Goal: Task Accomplishment & Management: Manage account settings

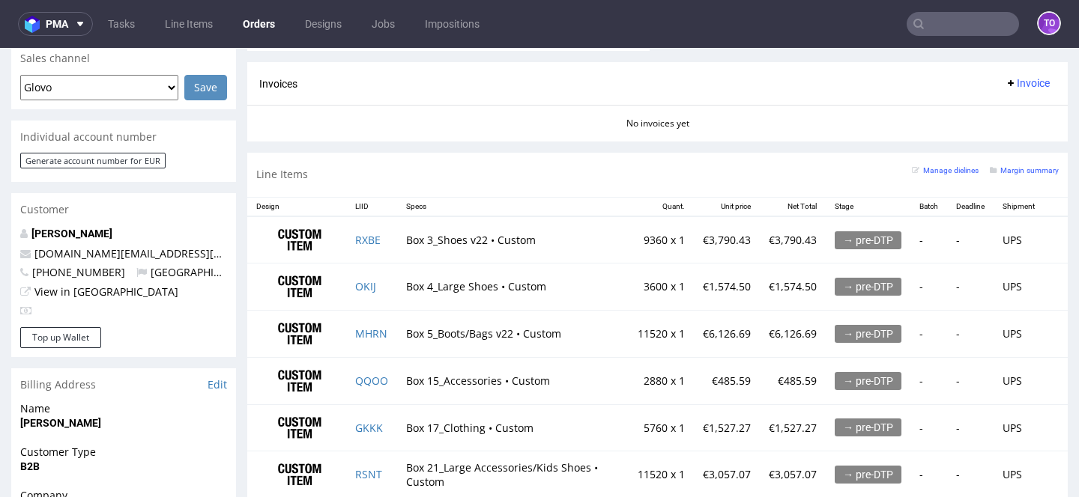
scroll to position [661, 0]
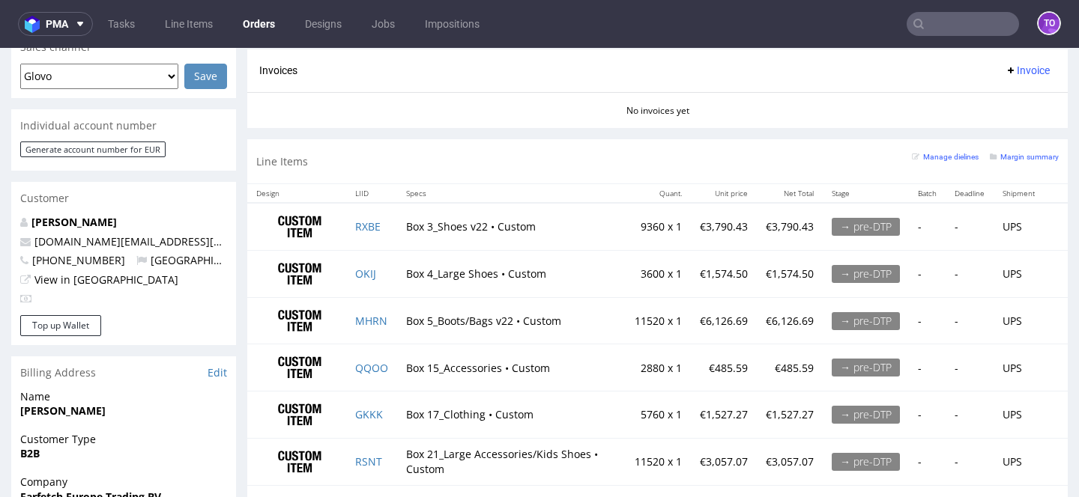
click at [506, 64] on div "Invoices Invoice" at bounding box center [657, 70] width 796 height 19
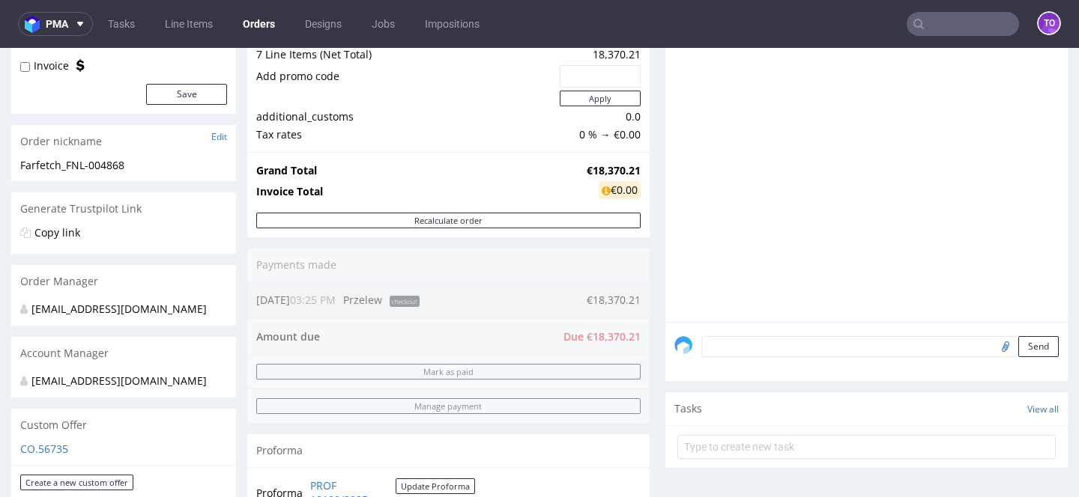
scroll to position [376, 0]
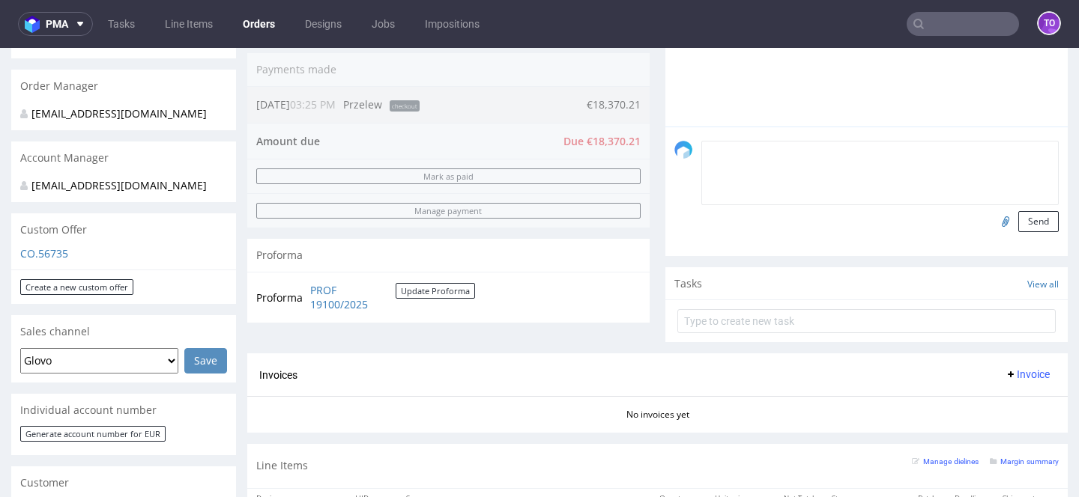
click at [784, 166] on textarea at bounding box center [879, 173] width 357 height 64
paste textarea "PO FNL-004868"
type textarea "PO FNL-004868"
click at [1030, 232] on button "Send" at bounding box center [1038, 221] width 40 height 21
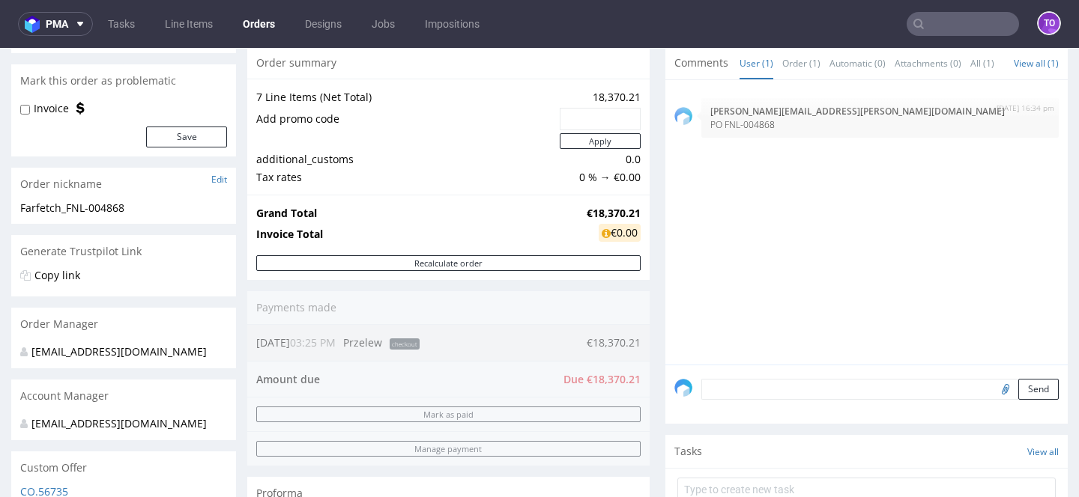
scroll to position [248, 0]
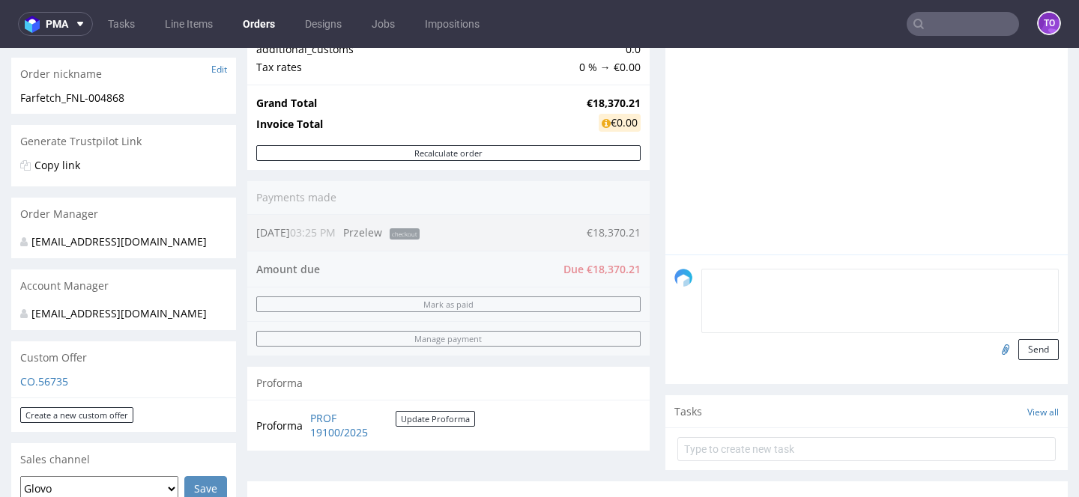
click at [791, 285] on textarea at bounding box center [879, 301] width 357 height 64
paste textarea "all items FSC Recycled Credit"
type textarea "all items FSC Recycled Credit"
click at [1044, 354] on button "Send" at bounding box center [1038, 349] width 40 height 21
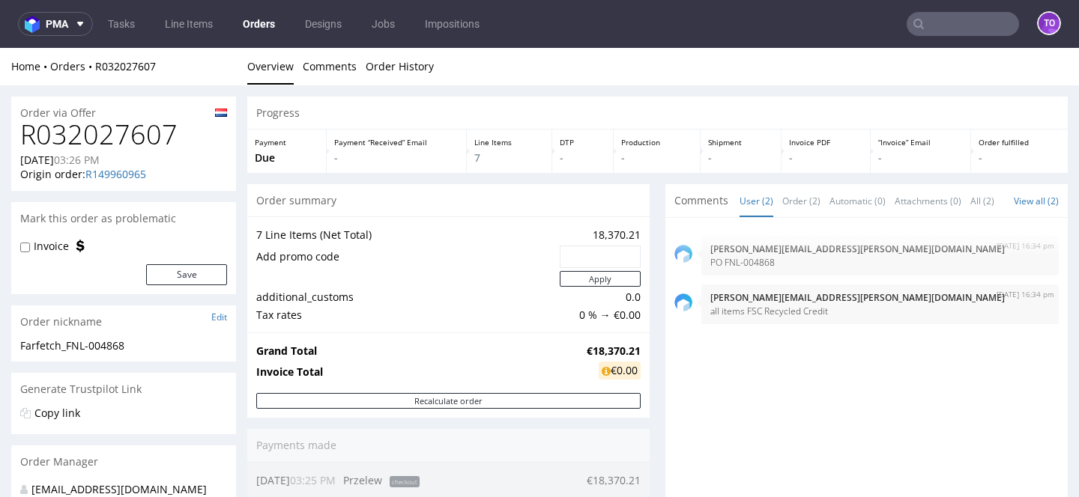
scroll to position [0, 0]
click at [47, 239] on label "Invoice" at bounding box center [51, 246] width 35 height 15
click at [30, 242] on input "Invoice" at bounding box center [25, 248] width 10 height 12
checkbox input "true"
click at [161, 268] on button "Save" at bounding box center [186, 274] width 81 height 21
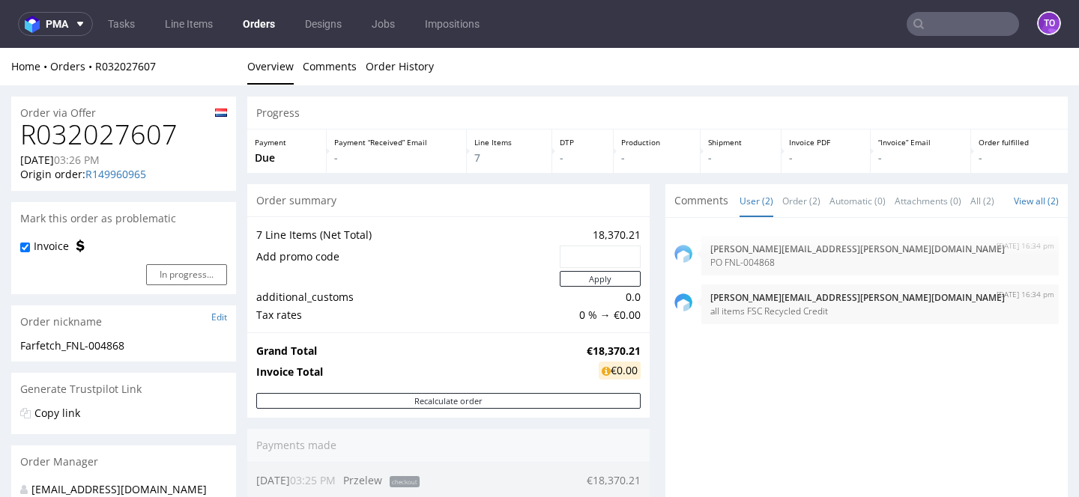
click at [253, 25] on link "Orders" at bounding box center [259, 24] width 50 height 24
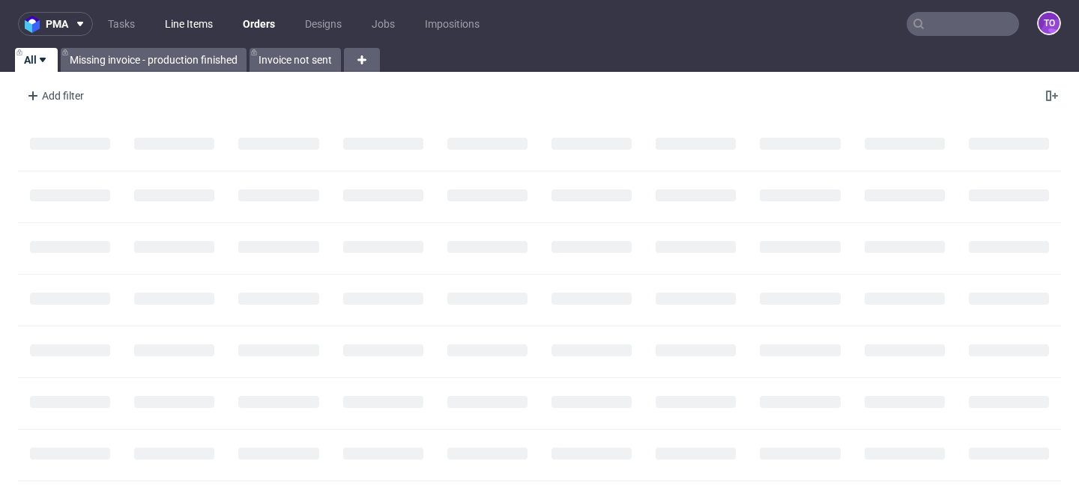
click at [197, 31] on link "Line Items" at bounding box center [189, 24] width 66 height 24
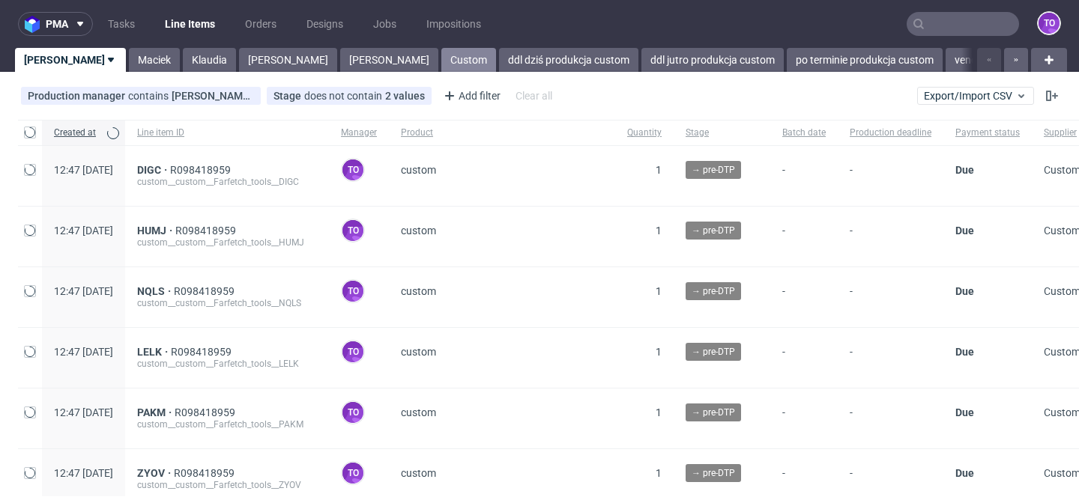
click at [441, 63] on link "Custom" at bounding box center [468, 60] width 55 height 24
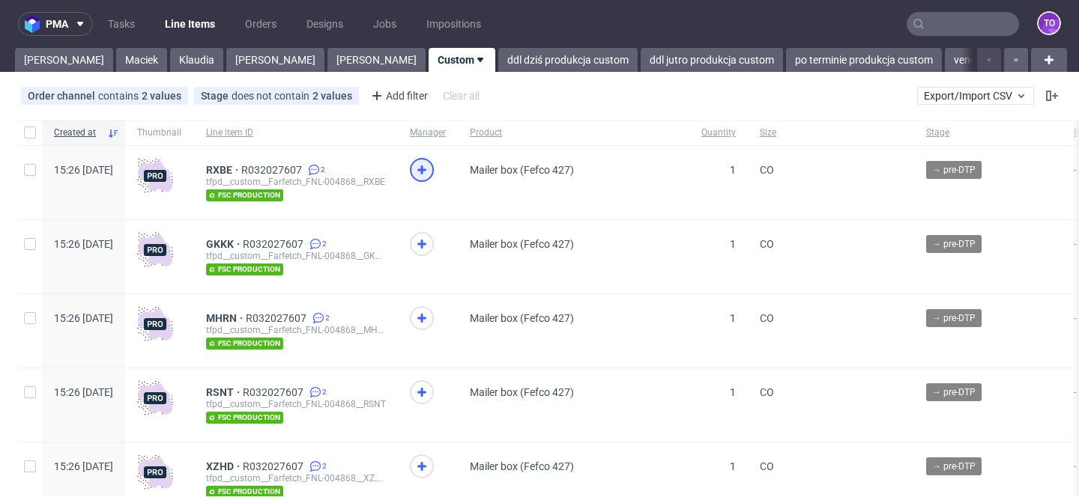
click at [426, 166] on use at bounding box center [421, 170] width 9 height 9
click at [434, 233] on div at bounding box center [422, 244] width 24 height 24
click at [431, 313] on icon at bounding box center [422, 318] width 18 height 18
click at [431, 396] on icon at bounding box center [422, 393] width 18 height 18
click at [431, 459] on icon at bounding box center [422, 467] width 18 height 18
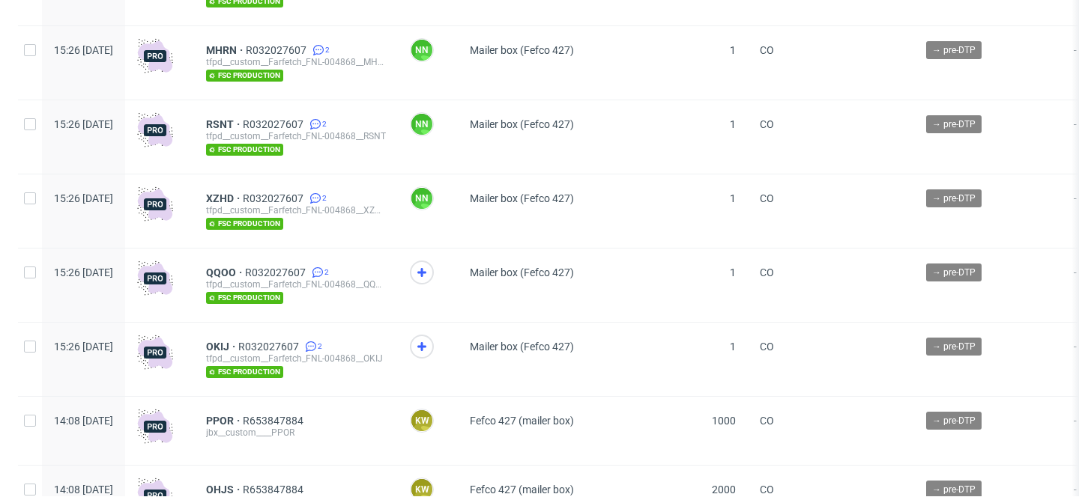
scroll to position [303, 0]
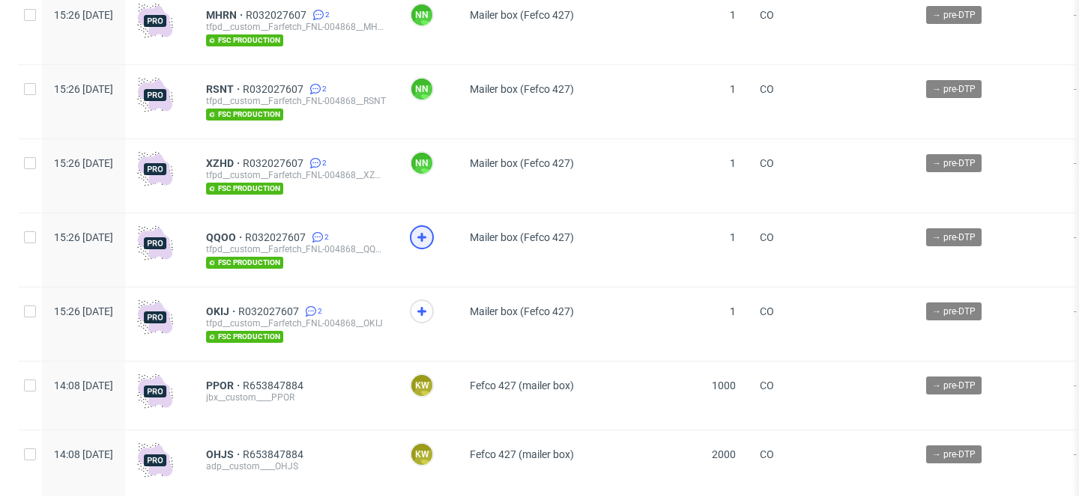
click at [426, 233] on use at bounding box center [421, 237] width 9 height 9
click at [431, 306] on icon at bounding box center [422, 312] width 18 height 18
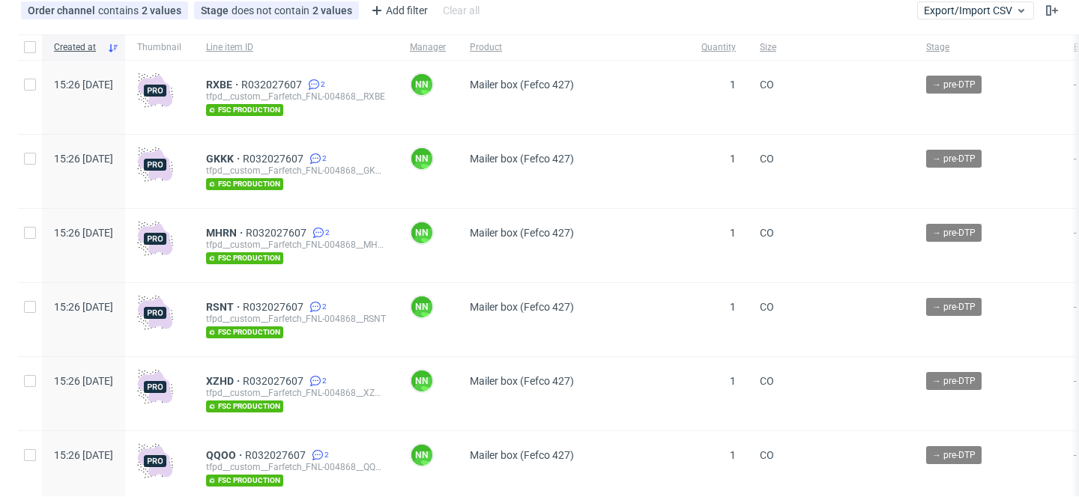
scroll to position [0, 0]
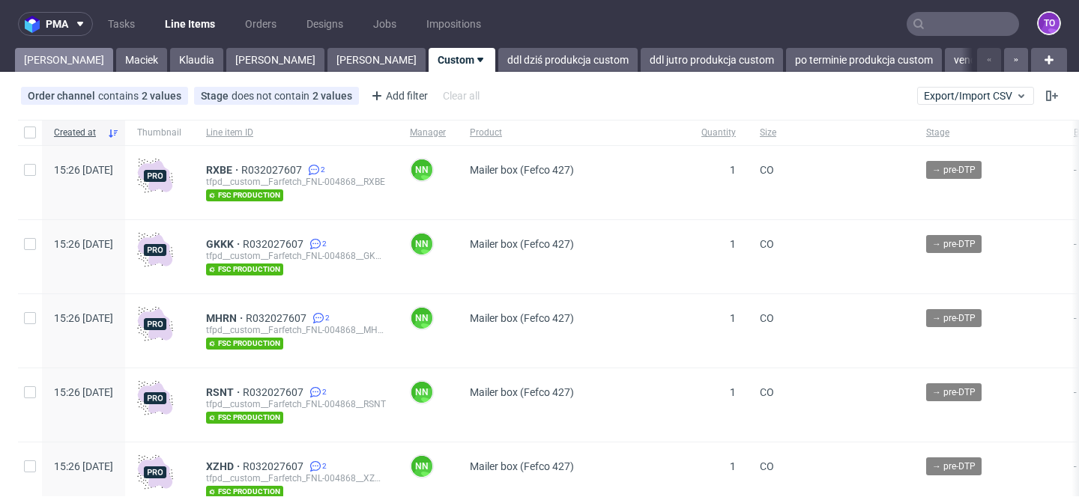
click at [49, 54] on link "[PERSON_NAME]" at bounding box center [64, 60] width 98 height 24
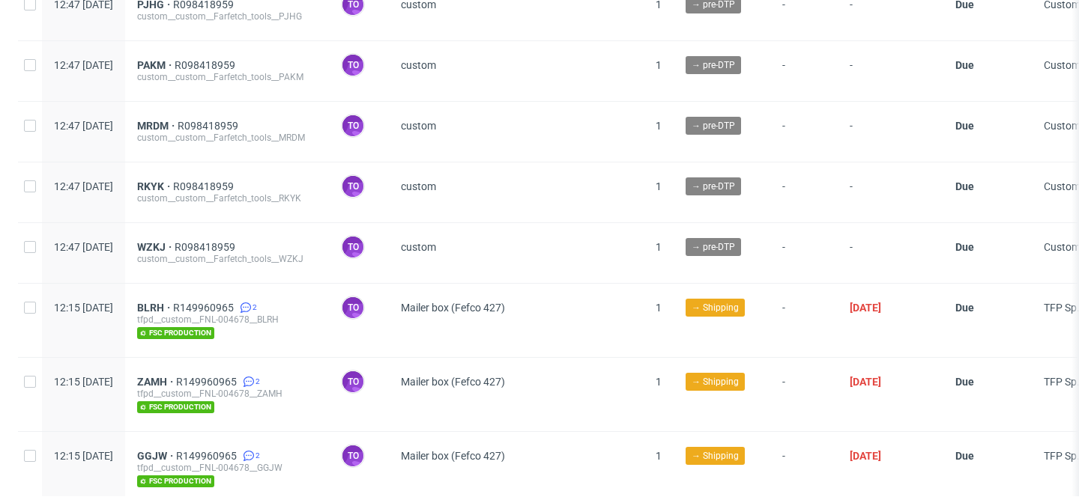
scroll to position [1606, 0]
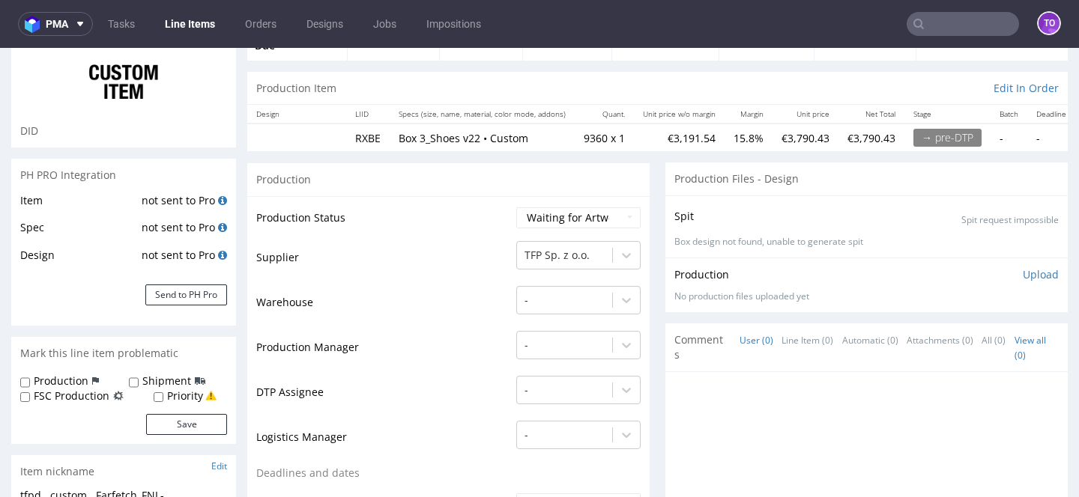
scroll to position [122, 0]
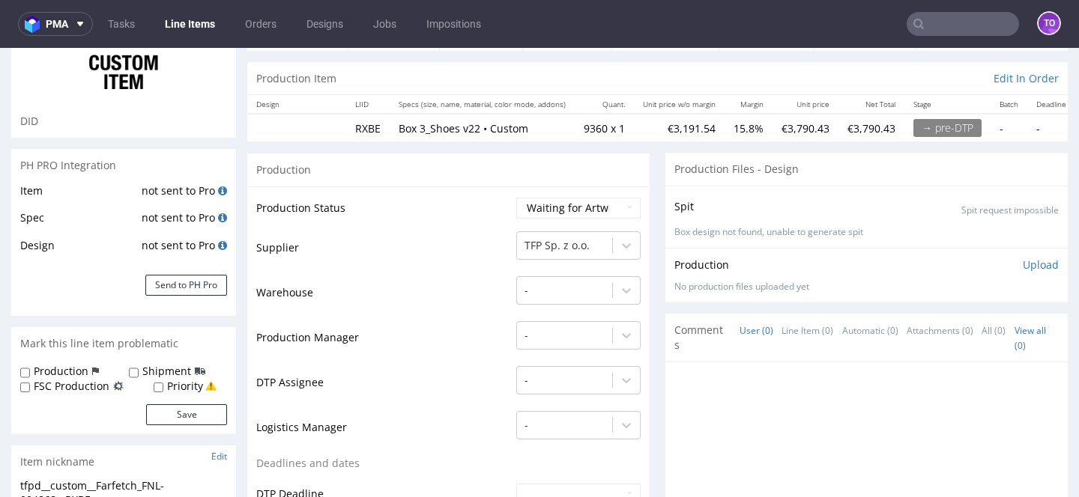
click at [88, 387] on label "FSC Production" at bounding box center [72, 386] width 76 height 15
click at [30, 387] on input "FSC Production" at bounding box center [25, 388] width 10 height 12
checkbox input "true"
click at [157, 399] on form "Production Shipment FSC Production Priority Save" at bounding box center [123, 394] width 207 height 61
click at [157, 414] on button "Save" at bounding box center [186, 415] width 81 height 21
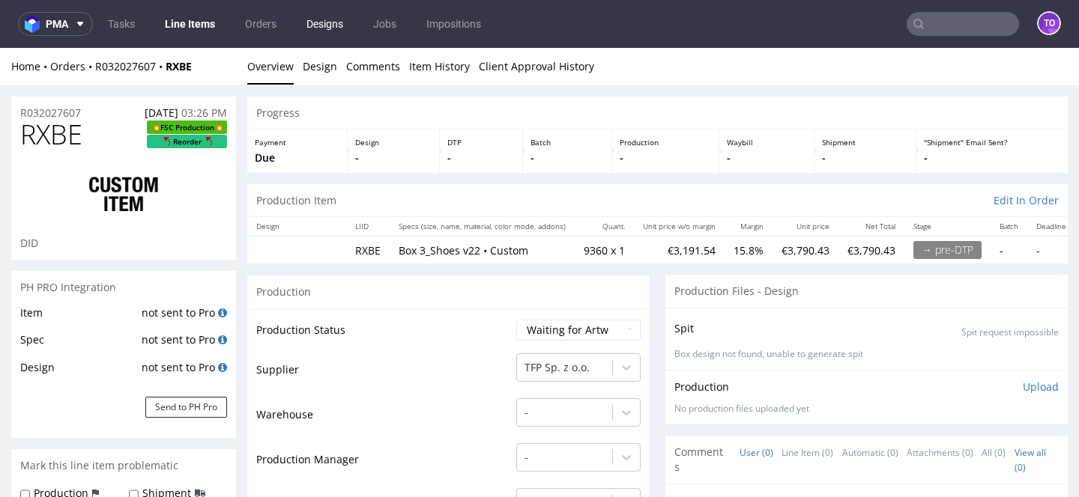
scroll to position [0, 0]
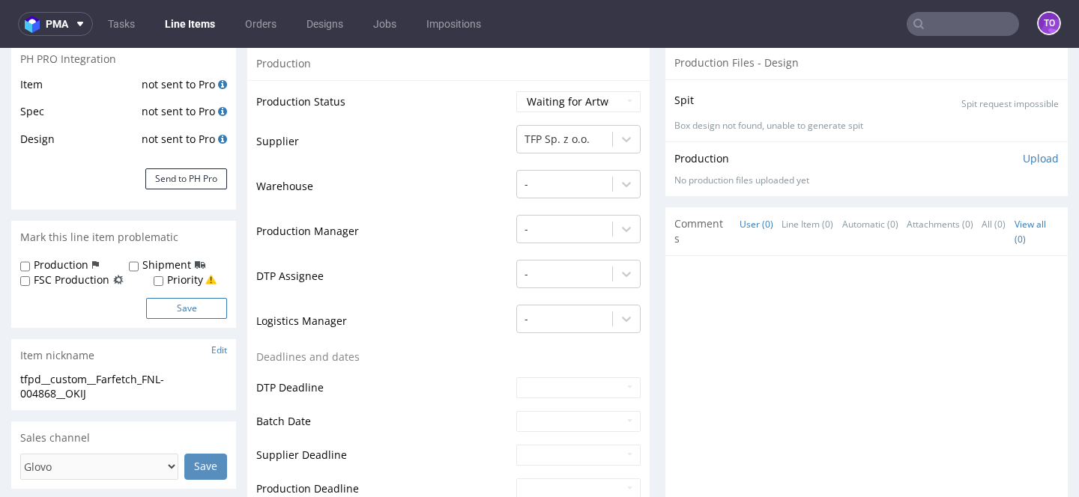
scroll to position [251, 0]
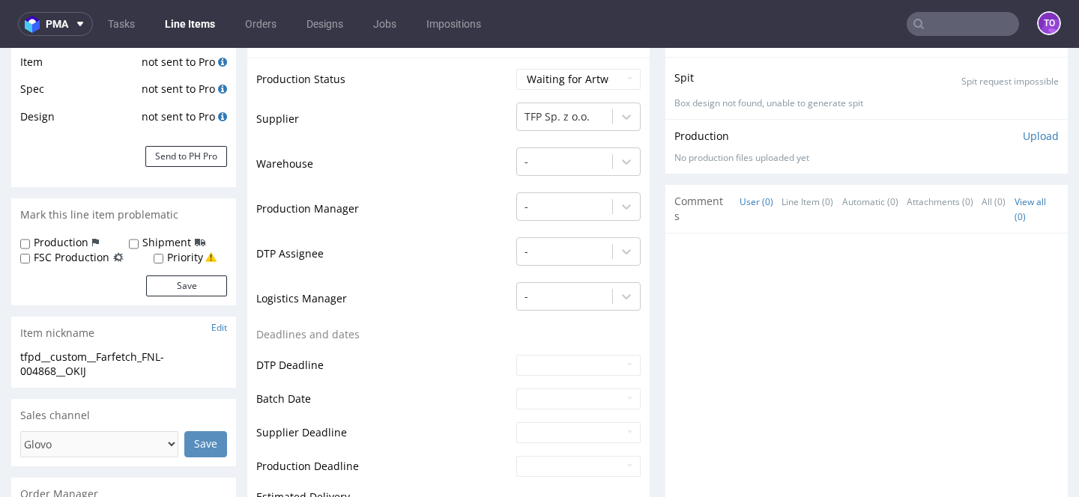
click at [94, 262] on label "FSC Production" at bounding box center [72, 257] width 76 height 15
click at [30, 262] on input "FSC Production" at bounding box center [25, 259] width 10 height 12
checkbox input "true"
click at [179, 282] on button "Save" at bounding box center [186, 286] width 81 height 21
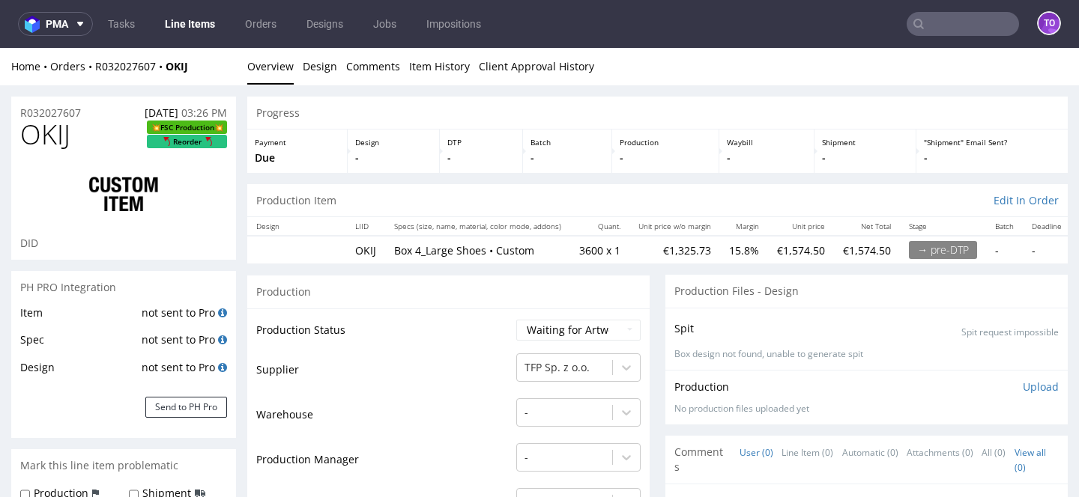
scroll to position [0, 0]
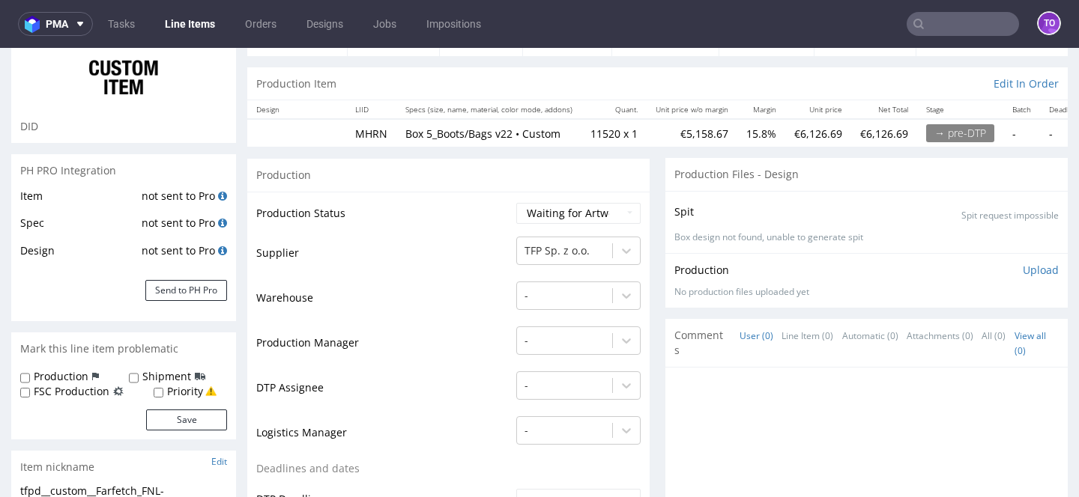
scroll to position [138, 0]
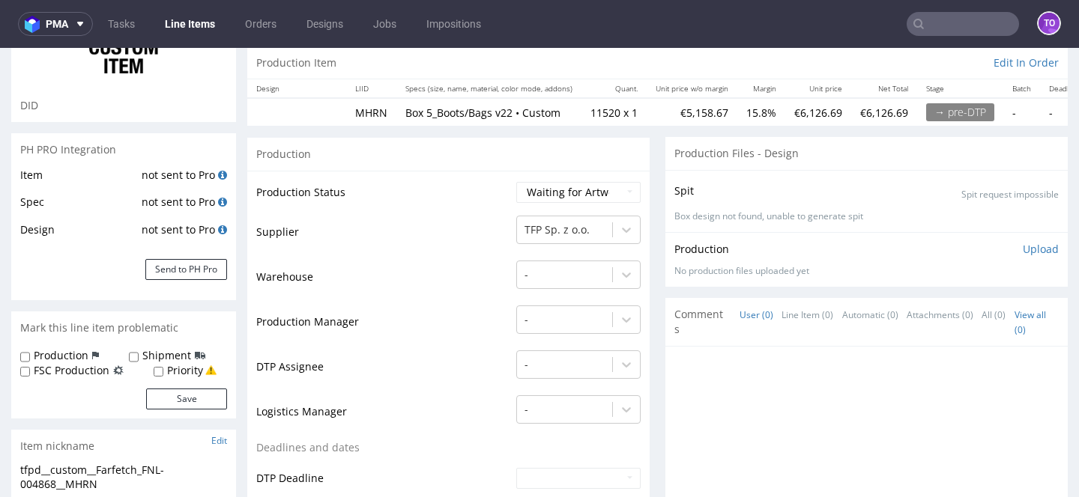
click at [79, 375] on label "FSC Production" at bounding box center [72, 370] width 76 height 15
click at [30, 375] on input "FSC Production" at bounding box center [25, 372] width 10 height 12
checkbox input "true"
click at [178, 390] on button "Save" at bounding box center [186, 399] width 81 height 21
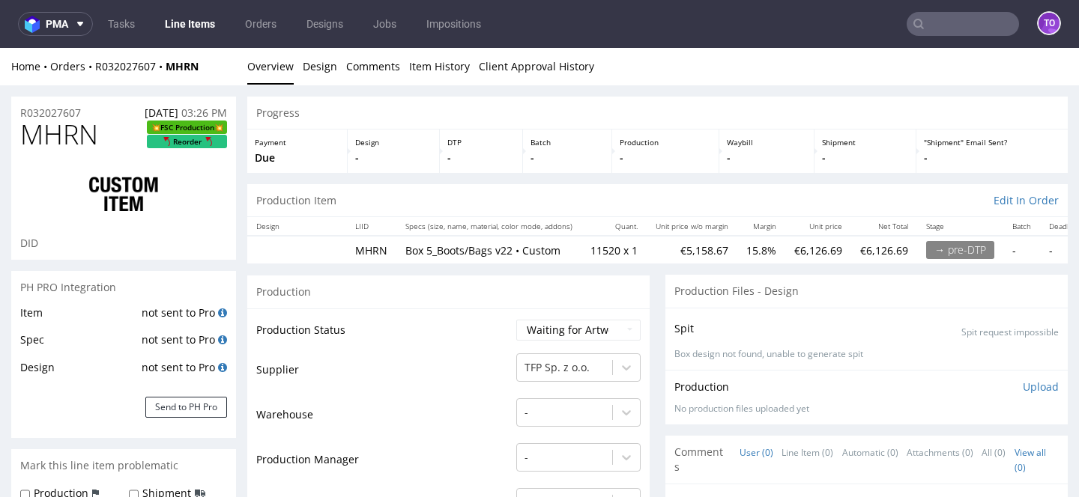
scroll to position [0, 0]
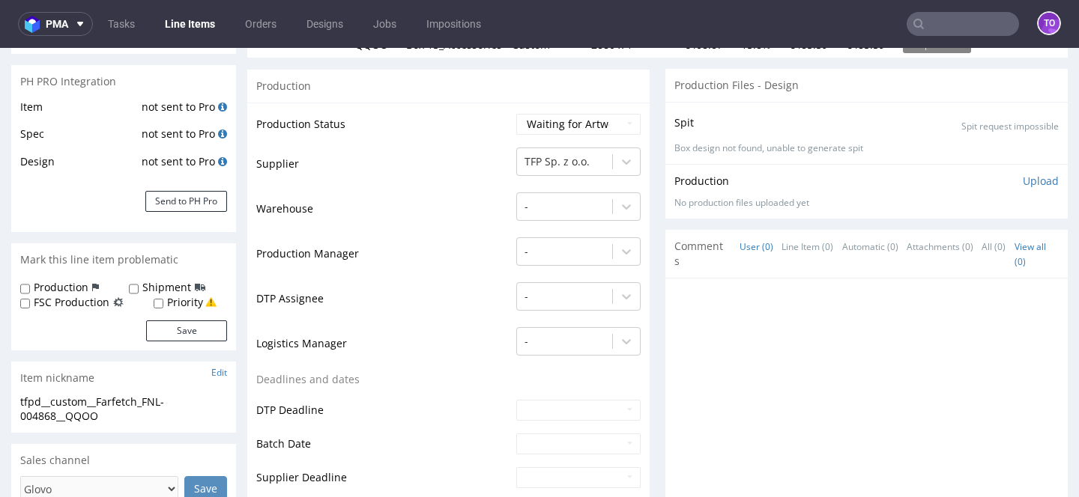
scroll to position [255, 0]
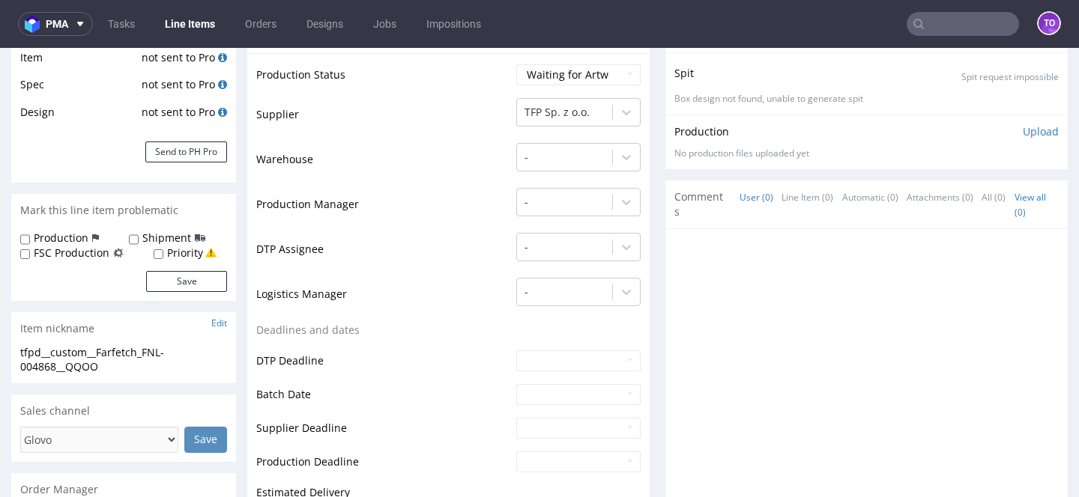
click at [75, 258] on label "FSC Production" at bounding box center [72, 253] width 76 height 15
click at [30, 258] on input "FSC Production" at bounding box center [25, 255] width 10 height 12
checkbox input "true"
click at [175, 278] on button "Save" at bounding box center [186, 281] width 81 height 21
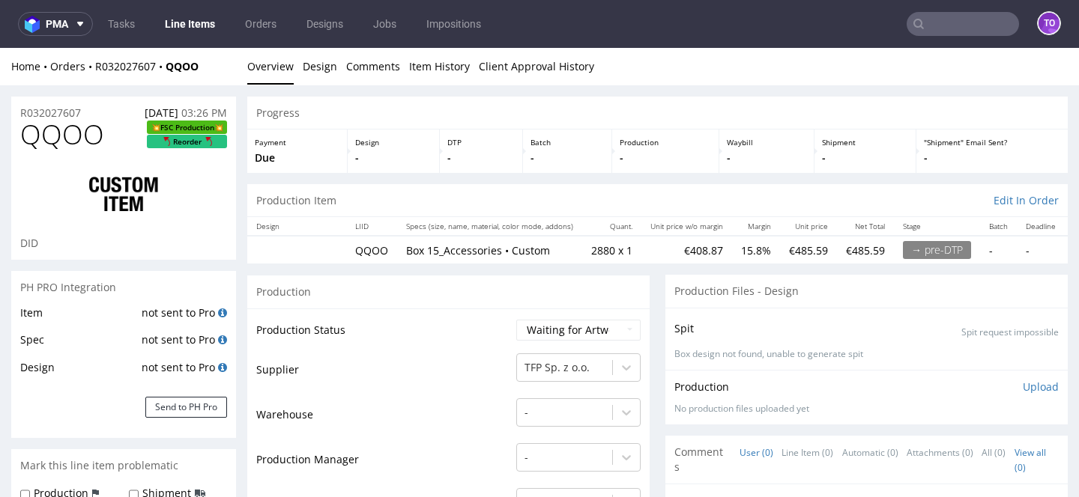
scroll to position [0, 0]
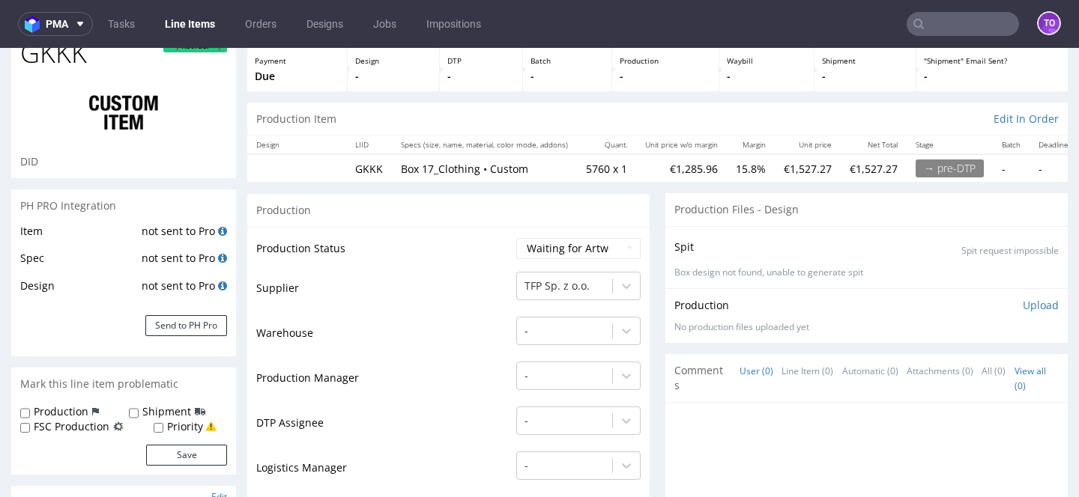
scroll to position [213, 0]
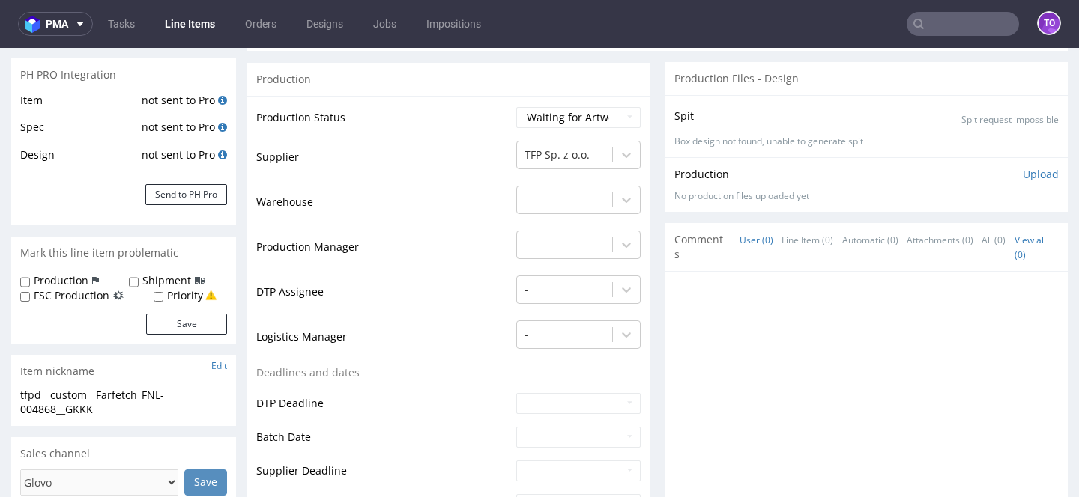
click at [86, 300] on label "FSC Production" at bounding box center [72, 295] width 76 height 15
click at [30, 300] on input "FSC Production" at bounding box center [25, 297] width 10 height 12
checkbox input "true"
click at [153, 327] on button "Save" at bounding box center [186, 324] width 81 height 21
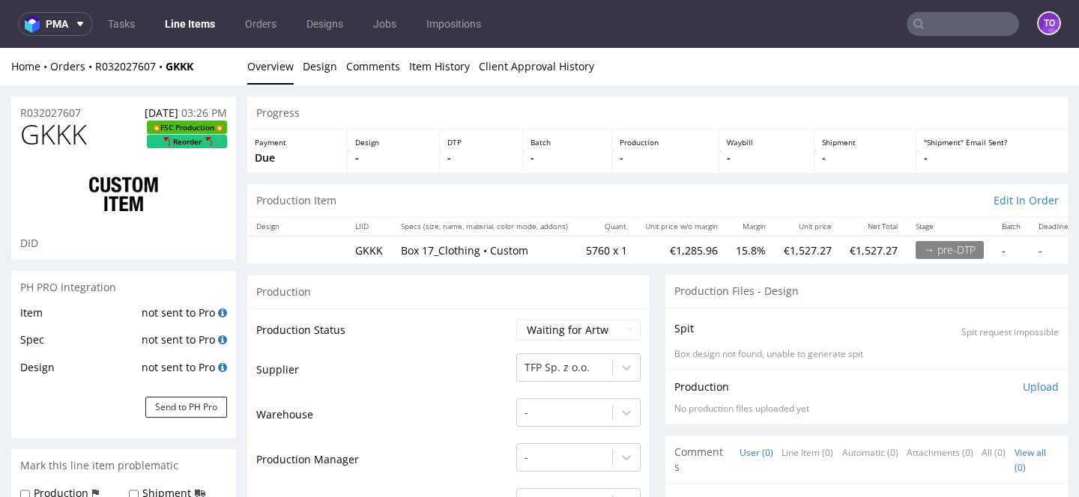
scroll to position [0, 0]
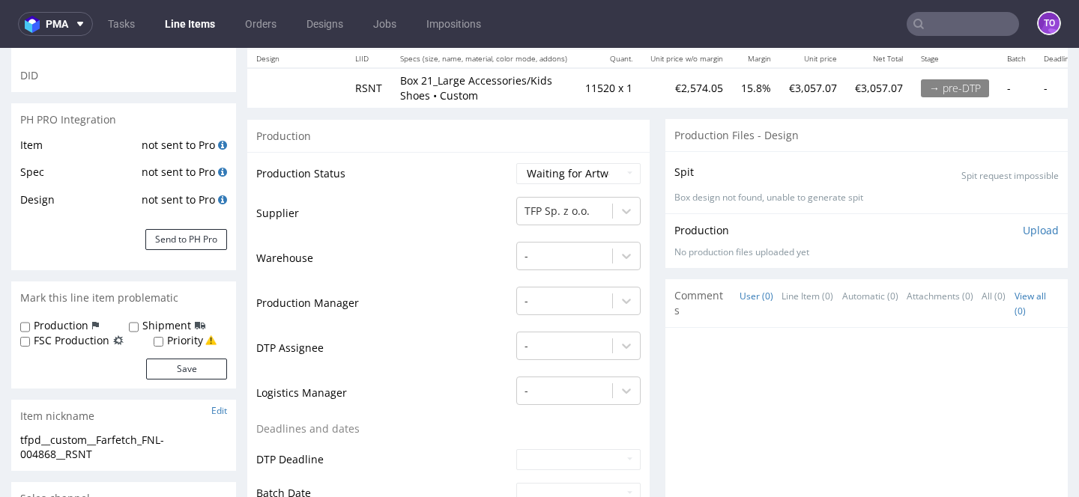
scroll to position [178, 0]
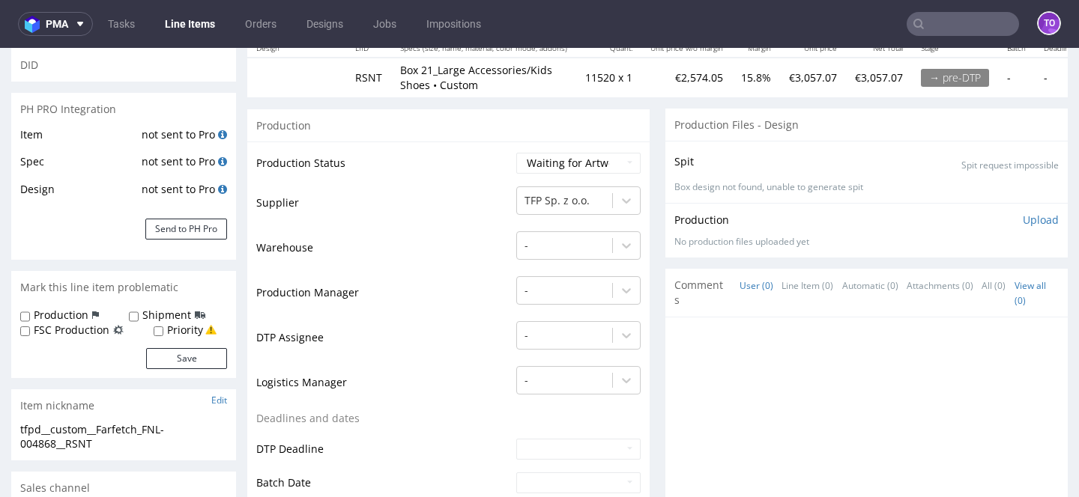
click at [100, 327] on label "FSC Production" at bounding box center [72, 330] width 76 height 15
click at [30, 327] on input "FSC Production" at bounding box center [25, 332] width 10 height 12
checkbox input "true"
click at [165, 360] on button "Save" at bounding box center [186, 358] width 81 height 21
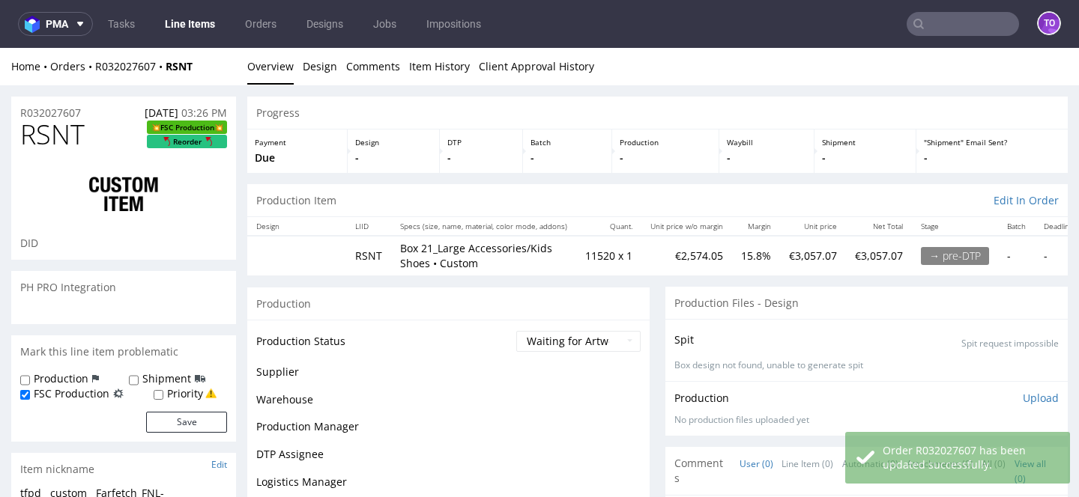
scroll to position [0, 0]
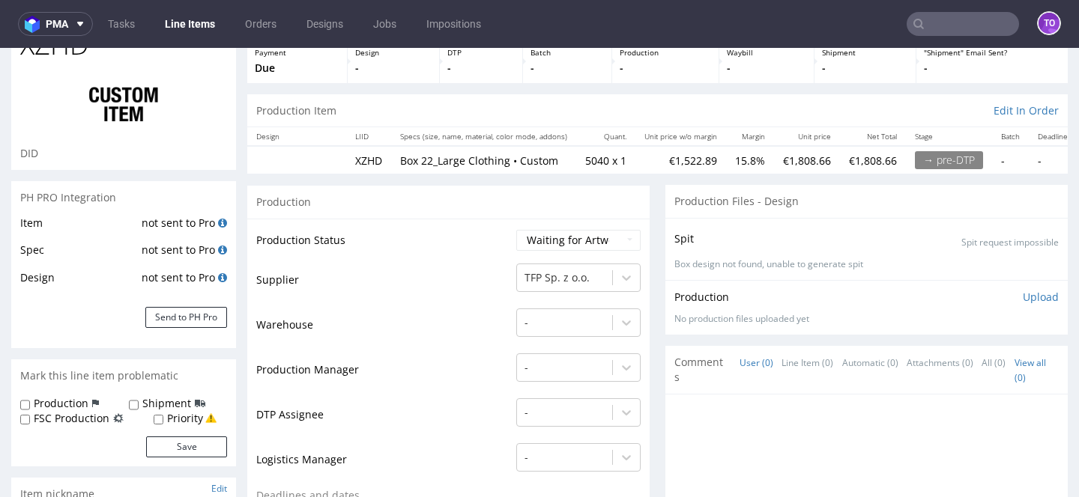
scroll to position [102, 0]
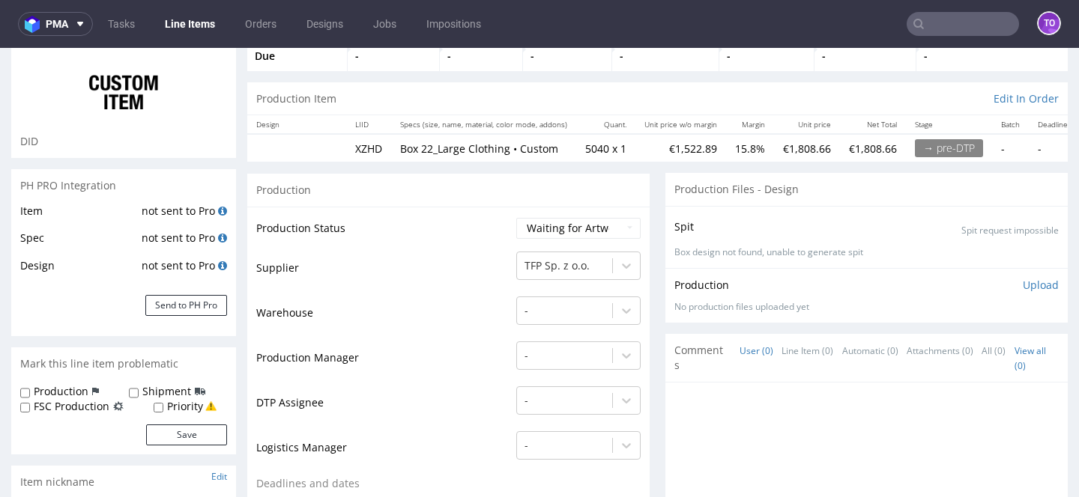
click at [94, 406] on label "FSC Production" at bounding box center [72, 406] width 76 height 15
click at [30, 406] on input "FSC Production" at bounding box center [25, 408] width 10 height 12
checkbox input "true"
click at [157, 430] on button "Save" at bounding box center [186, 435] width 81 height 21
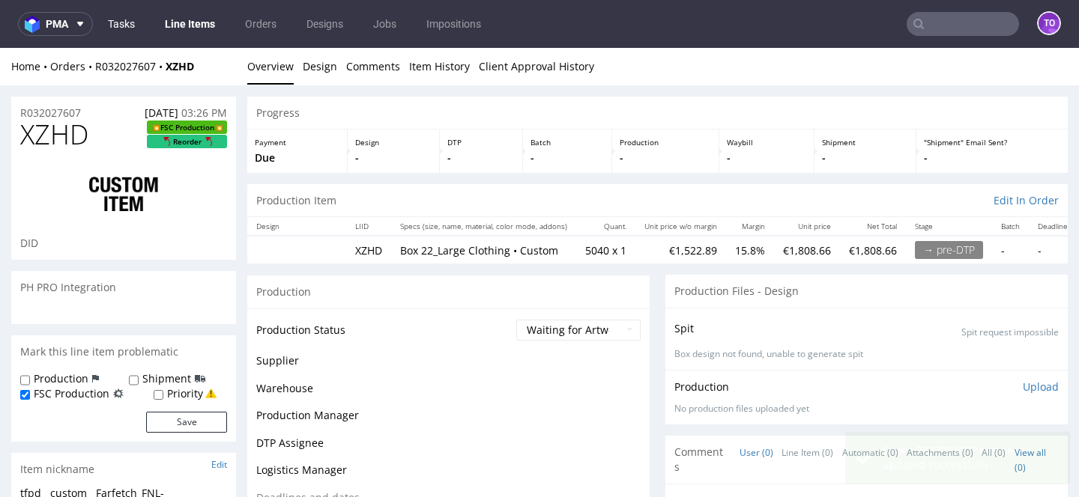
scroll to position [0, 0]
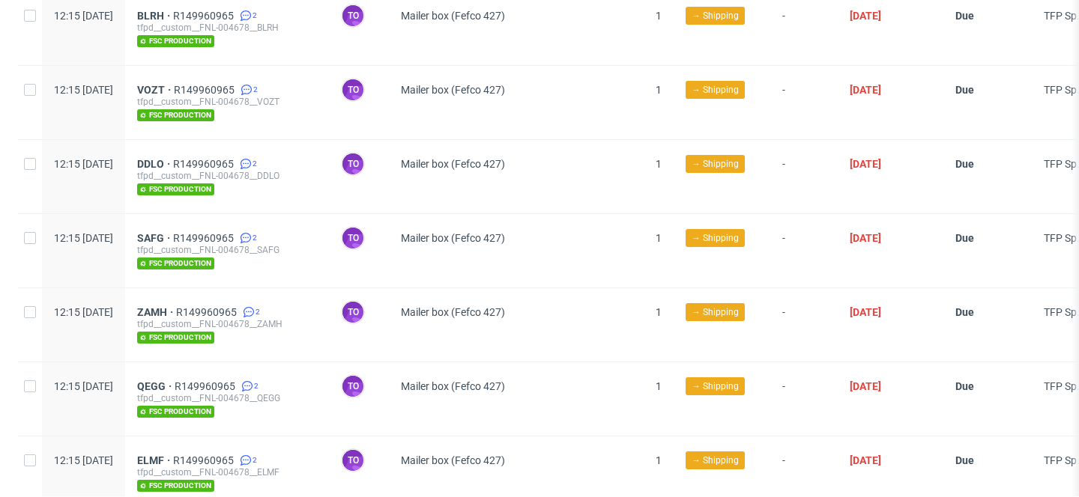
scroll to position [1480, 0]
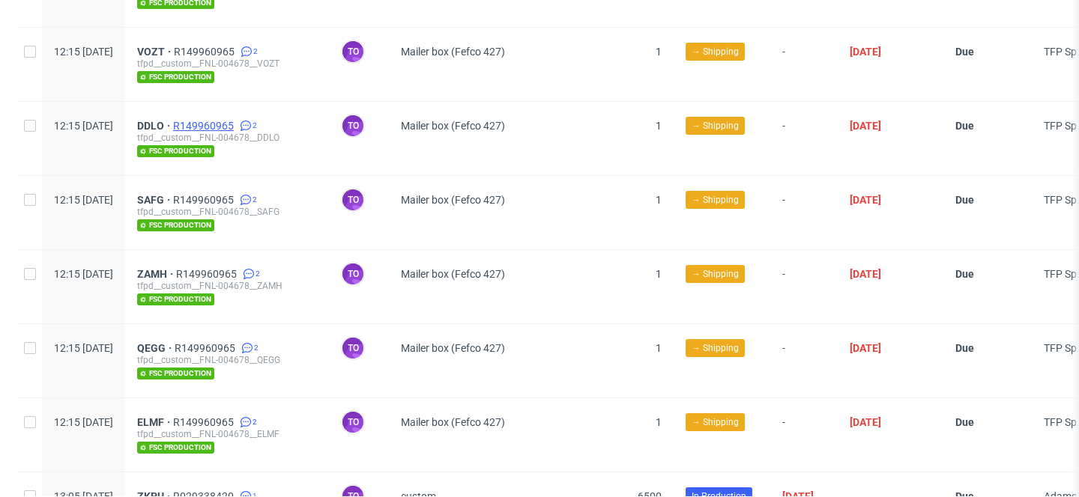
click at [237, 120] on span "R149960965" at bounding box center [205, 126] width 64 height 12
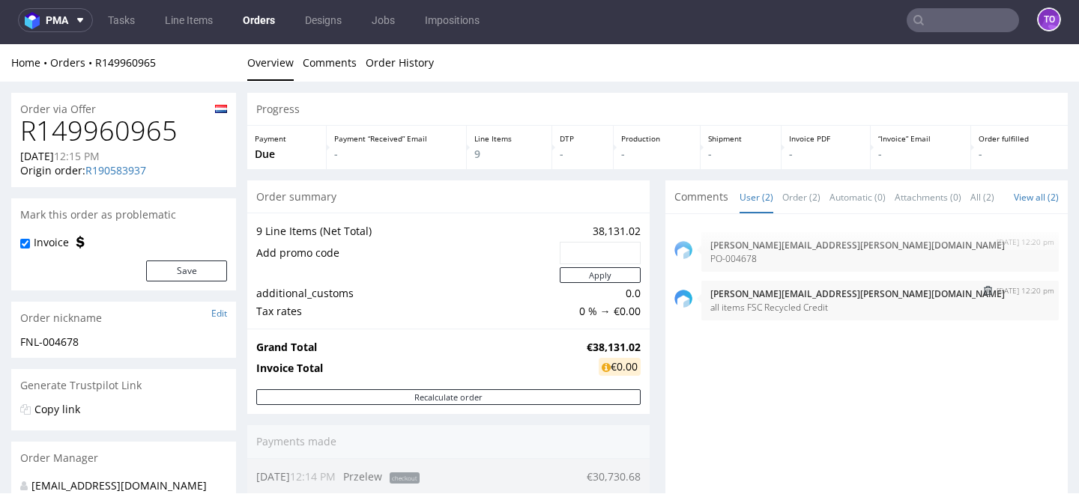
click at [745, 313] on p "all items FSC Recycled Credit" at bounding box center [879, 307] width 339 height 11
copy section "all items FSC Recycled Credit"
